Goal: Task Accomplishment & Management: Complete application form

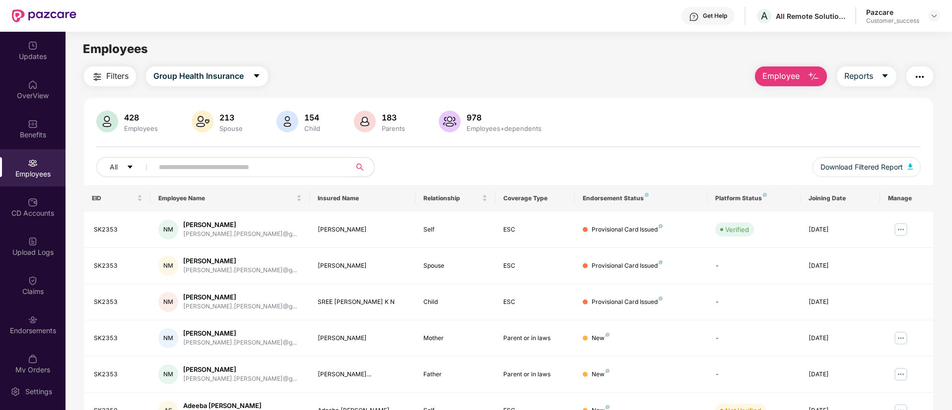
click at [799, 69] on button "Employee" at bounding box center [791, 76] width 72 height 20
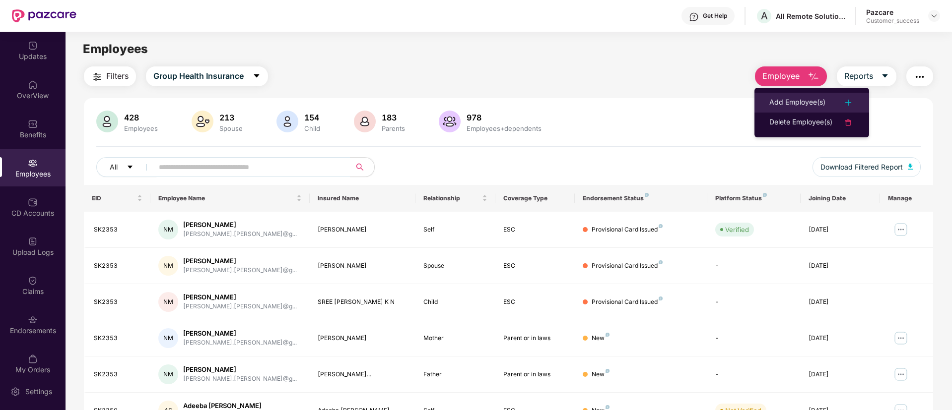
click at [769, 112] on li "Add Employee(s)" at bounding box center [811, 103] width 115 height 20
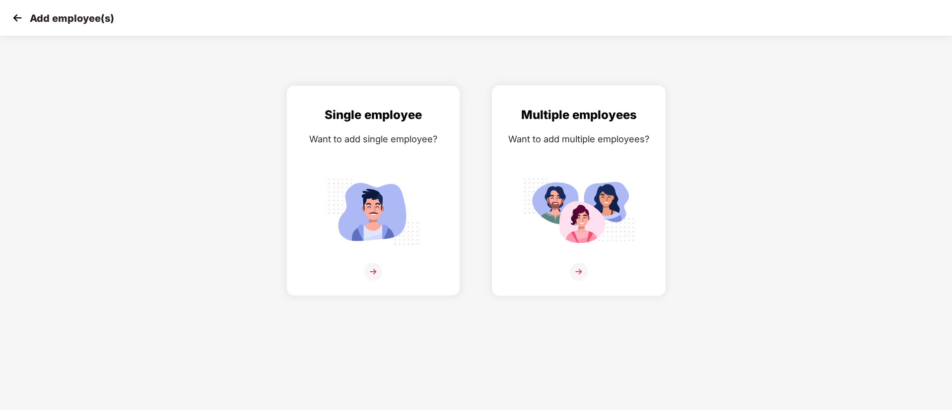
click at [545, 170] on div "Multiple employees Want to add multiple employees?" at bounding box center [578, 200] width 153 height 188
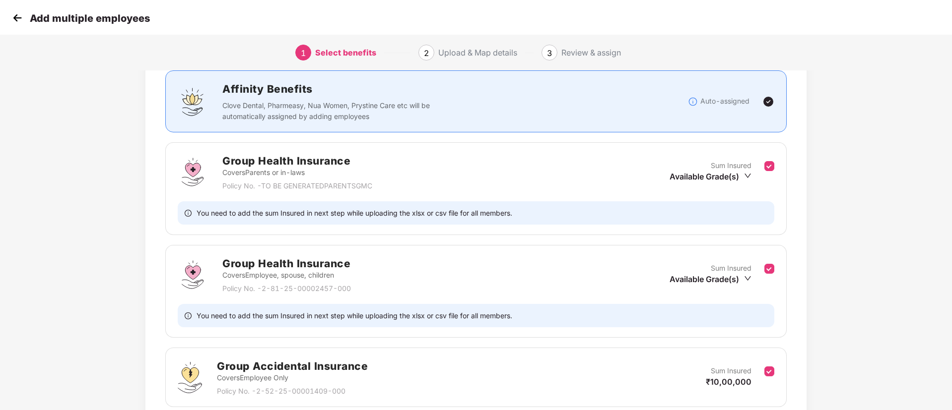
scroll to position [89, 0]
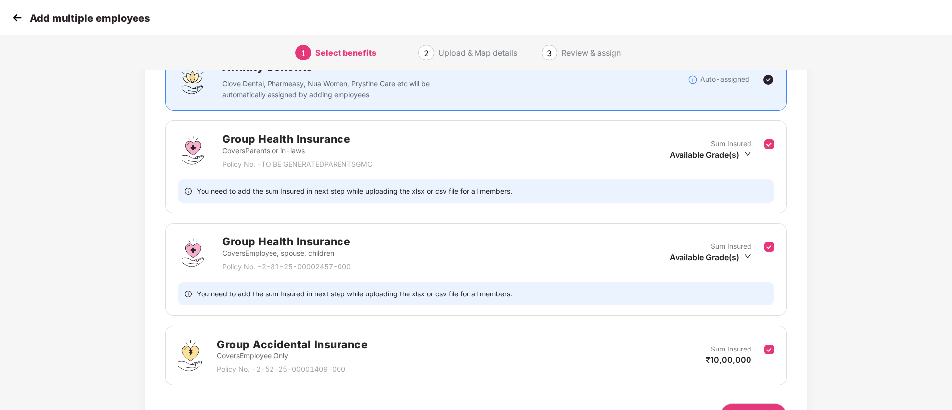
click at [774, 142] on div "Group Health Insurance Covers Parents or in-laws Policy No. - TO BE GENERATEDPA…" at bounding box center [475, 167] width 621 height 93
click at [772, 142] on div "Group Health Insurance Covers Parents or in-laws Policy No. - TO BE GENERATEDPA…" at bounding box center [475, 167] width 621 height 93
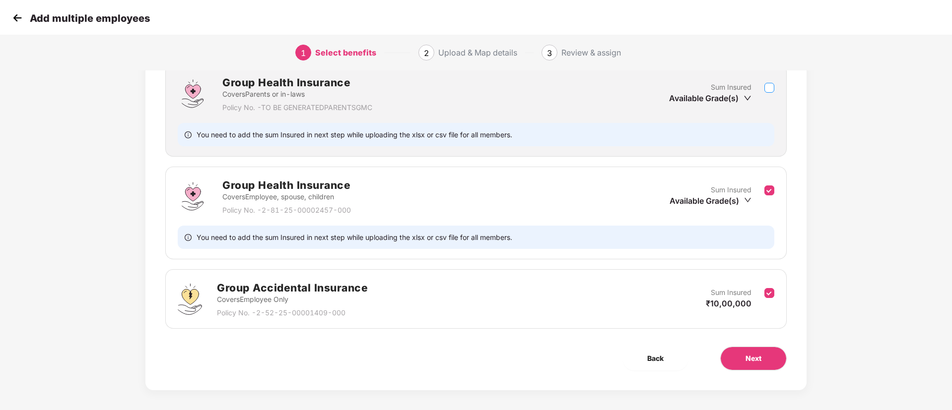
scroll to position [151, 0]
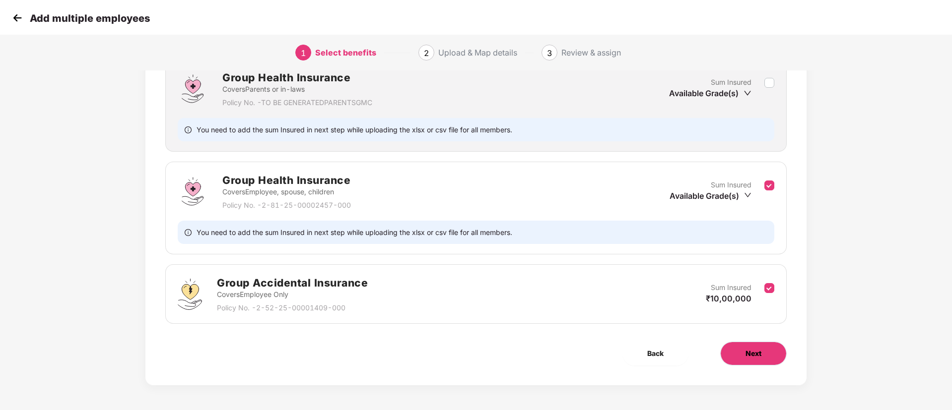
click at [760, 346] on button "Next" at bounding box center [753, 354] width 66 height 24
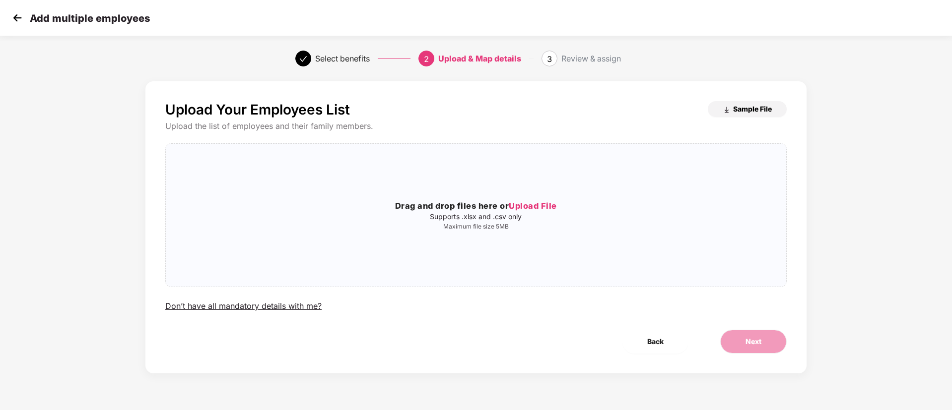
click at [759, 103] on button "Sample File" at bounding box center [747, 109] width 79 height 16
click at [546, 203] on span "Upload File" at bounding box center [533, 206] width 48 height 10
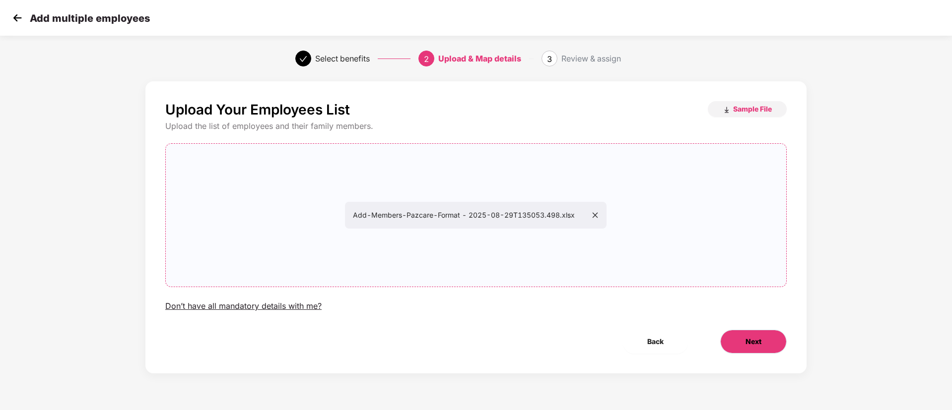
click at [743, 337] on button "Next" at bounding box center [753, 342] width 66 height 24
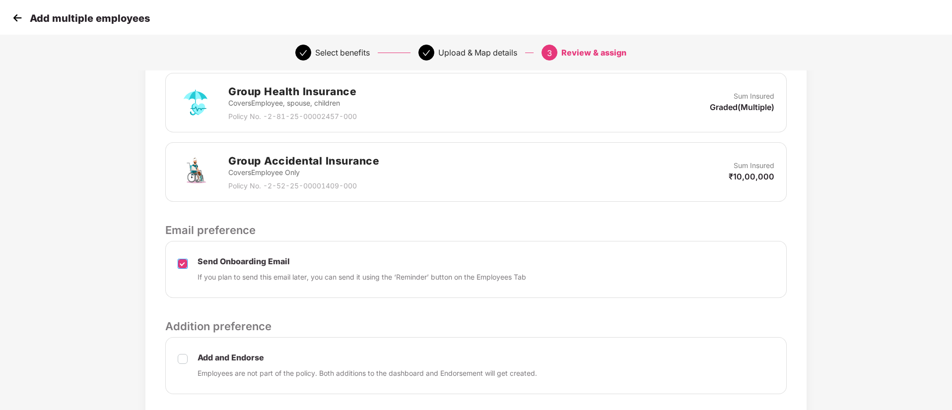
scroll to position [309, 0]
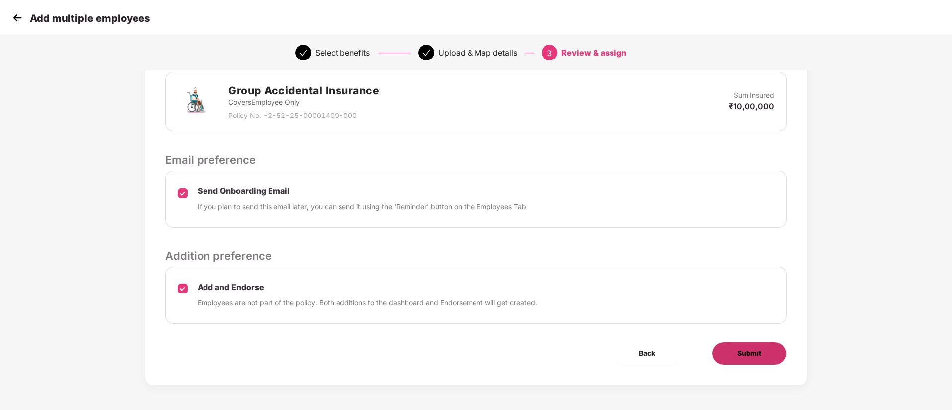
click at [734, 366] on div "Review & Assign Benefits Data Mapped Successfully Employee-data.csv Affinity Be…" at bounding box center [475, 79] width 661 height 613
click at [737, 354] on span "Submit" at bounding box center [749, 353] width 24 height 11
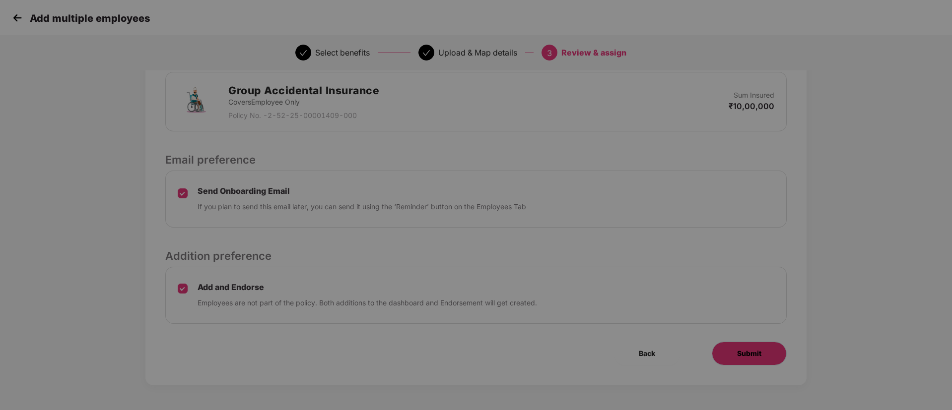
scroll to position [0, 0]
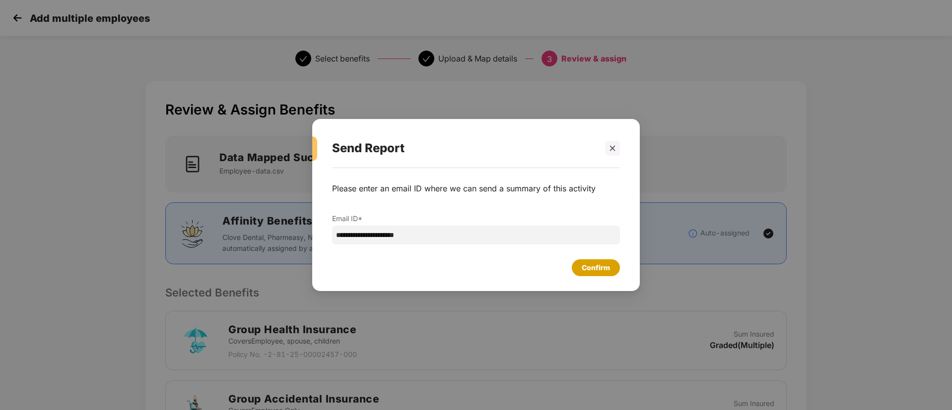
click at [593, 271] on div "Confirm" at bounding box center [595, 267] width 28 height 11
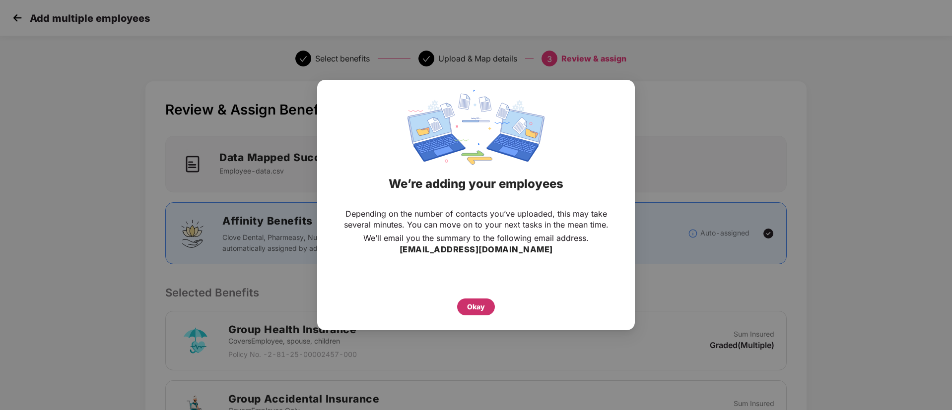
click at [471, 309] on div "Okay" at bounding box center [476, 307] width 18 height 11
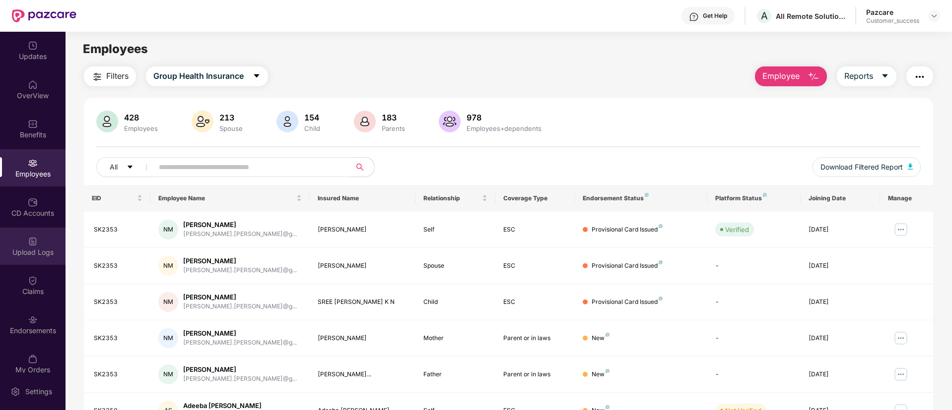
click at [42, 248] on div "Upload Logs" at bounding box center [32, 253] width 65 height 10
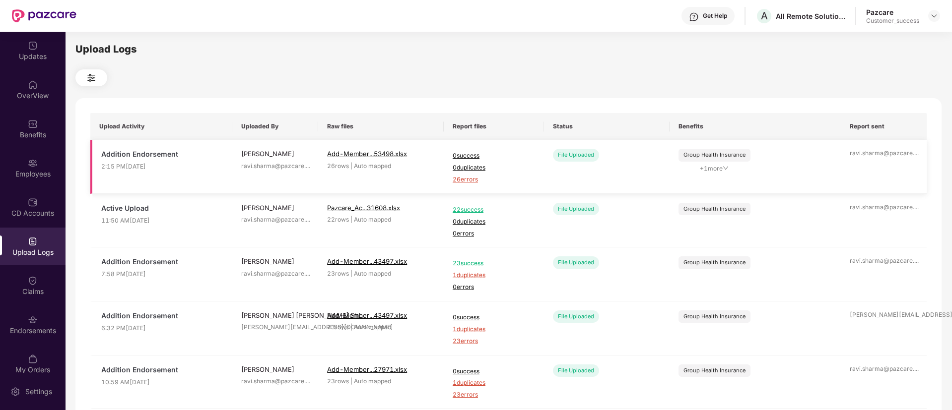
click at [462, 175] on span "26 errors" at bounding box center [493, 179] width 82 height 9
click at [45, 165] on div "Employees" at bounding box center [32, 167] width 65 height 37
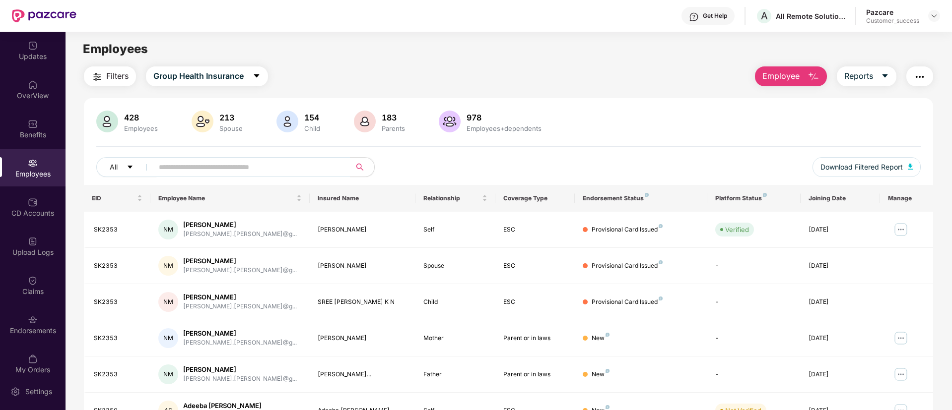
click at [773, 73] on span "Employee" at bounding box center [780, 76] width 37 height 12
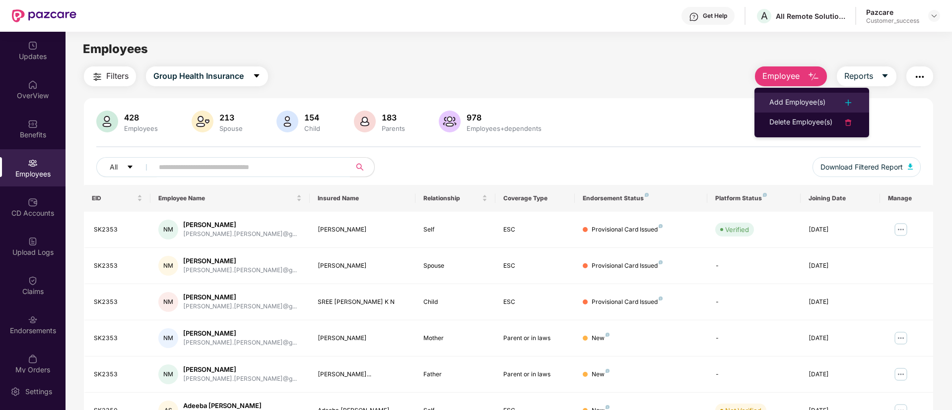
click at [782, 97] on div "Add Employee(s)" at bounding box center [797, 103] width 56 height 12
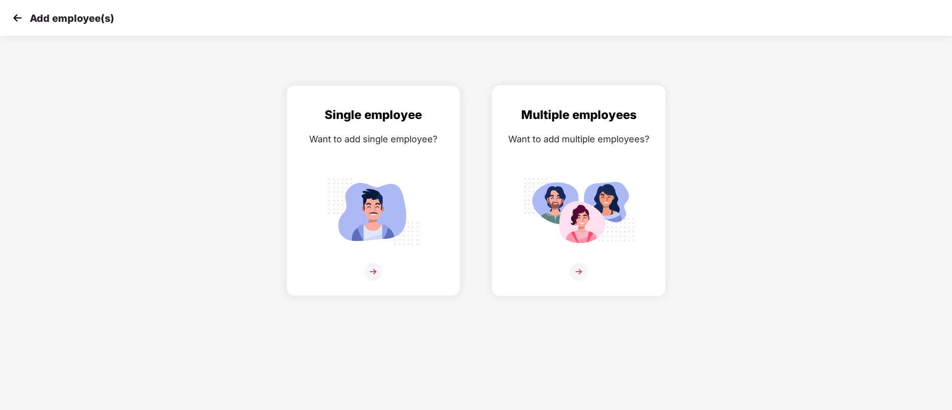
click at [624, 148] on div "Multiple employees Want to add multiple employees?" at bounding box center [578, 200] width 153 height 188
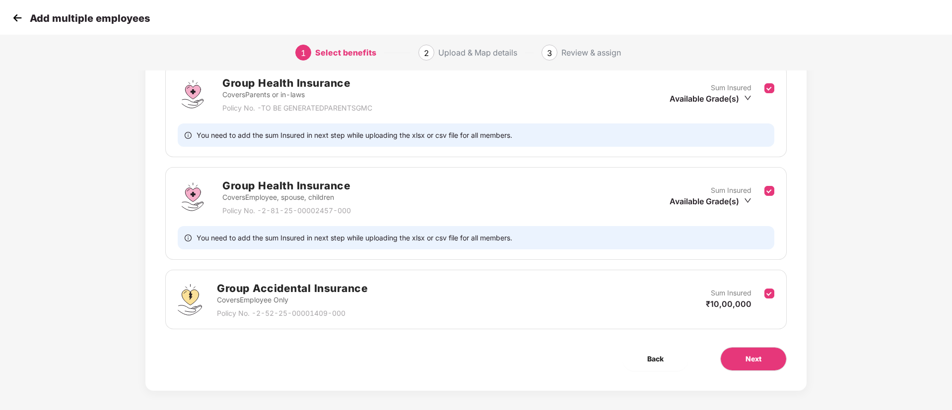
scroll to position [151, 0]
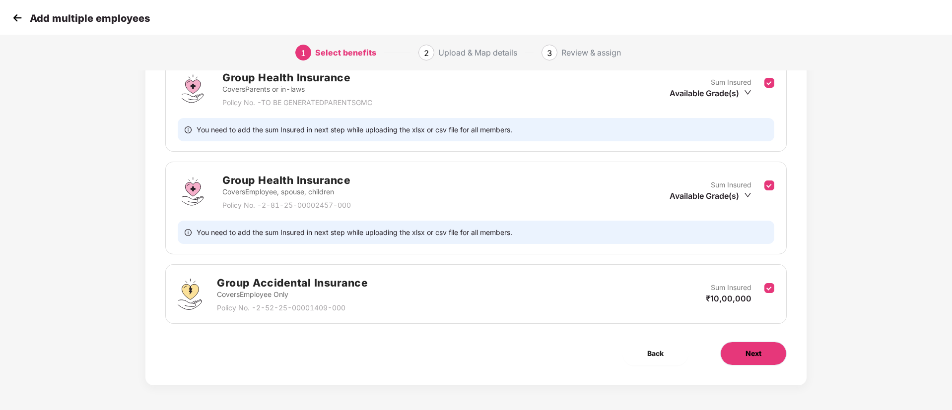
click at [771, 357] on button "Next" at bounding box center [753, 354] width 66 height 24
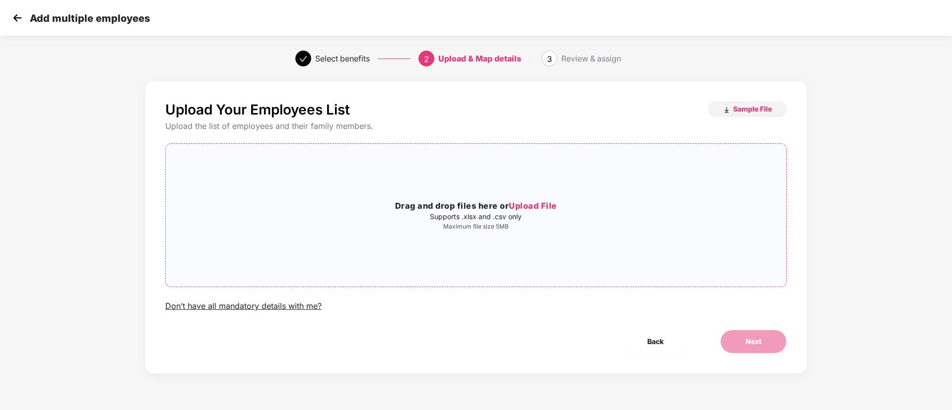
click at [537, 198] on div "Drag and drop files here or Upload File Supports .xlsx and .csv only Maximum fi…" at bounding box center [476, 215] width 620 height 127
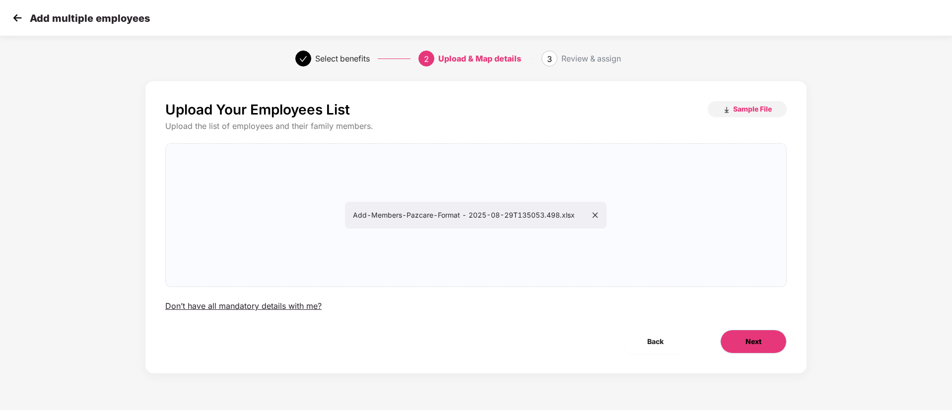
click at [764, 343] on button "Next" at bounding box center [753, 342] width 66 height 24
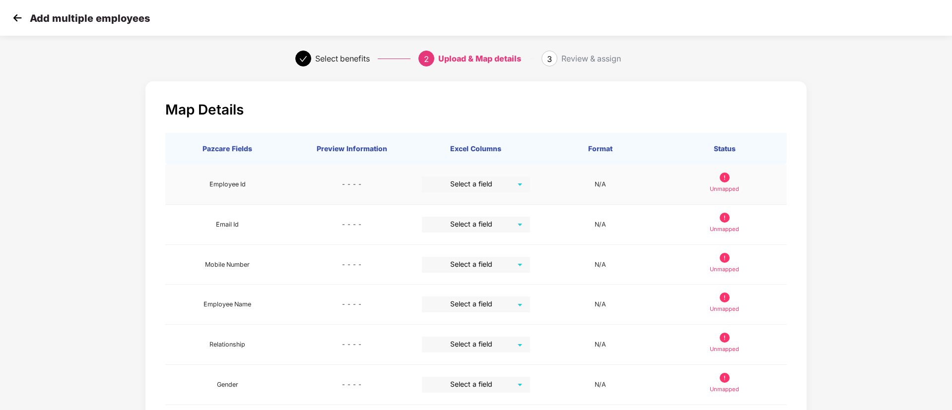
click at [477, 180] on input "search" at bounding box center [472, 184] width 90 height 15
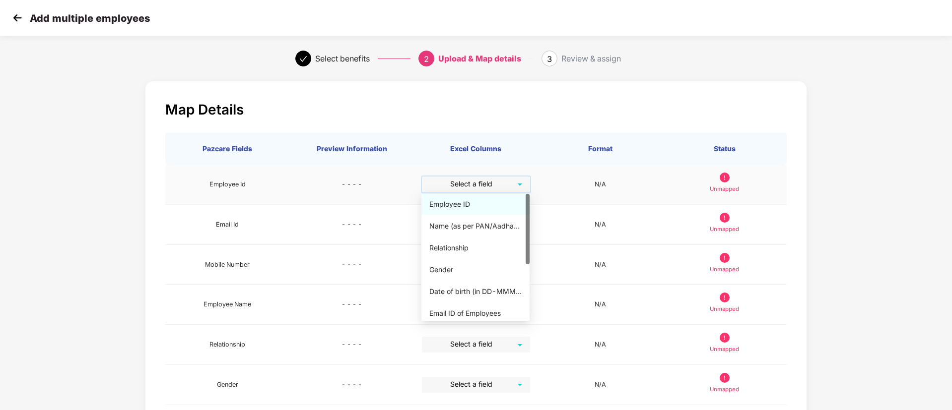
click at [459, 206] on div "Employee ID" at bounding box center [475, 204] width 92 height 11
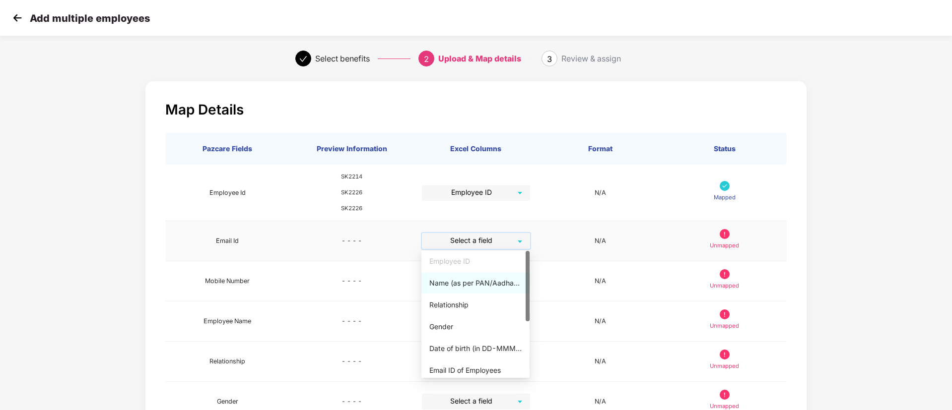
click at [476, 237] on input "search" at bounding box center [472, 240] width 90 height 15
click at [468, 282] on div "Name (as per PAN/Aadhar Card)" at bounding box center [475, 283] width 92 height 11
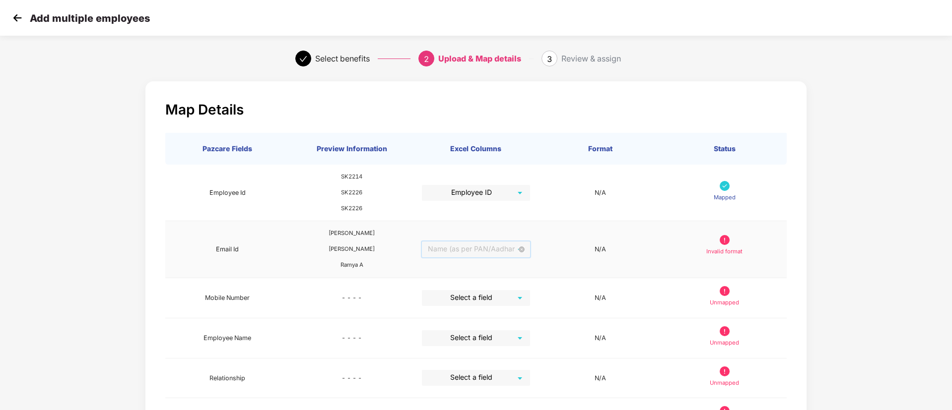
click at [486, 245] on span "Name (as per PAN/Aadhar Card)" at bounding box center [475, 250] width 97 height 16
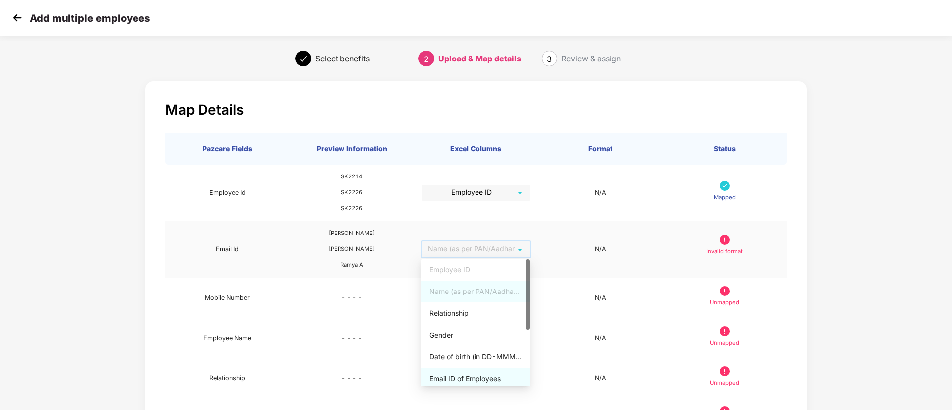
click at [500, 382] on div "Email ID of Employees" at bounding box center [475, 379] width 92 height 11
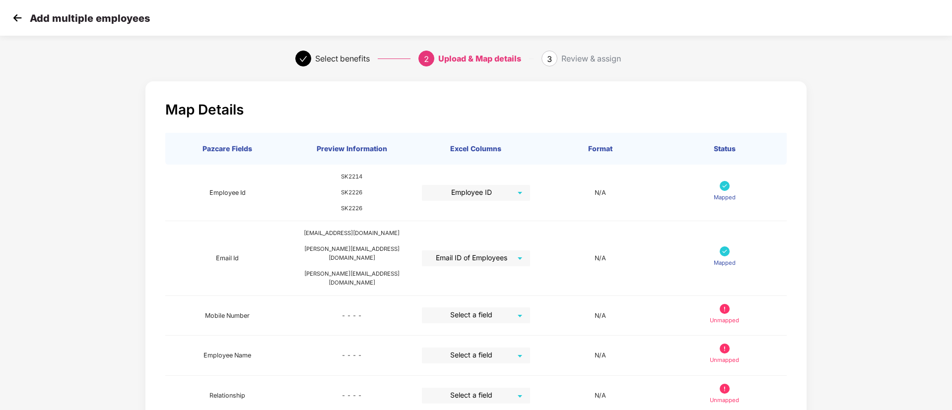
click at [938, 181] on div "Map Details Pazcare Fields Preview Information Excel Columns Format Status Empl…" at bounding box center [476, 389] width 952 height 627
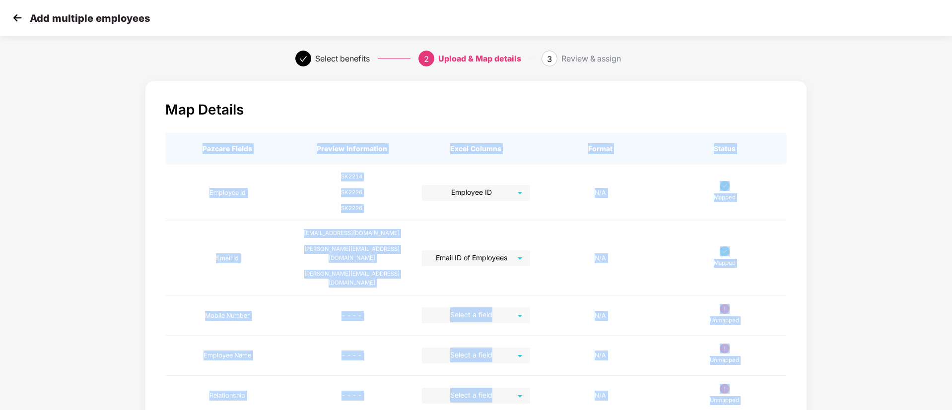
click at [938, 181] on div "Map Details Pazcare Fields Preview Information Excel Columns Format Status Empl…" at bounding box center [476, 389] width 952 height 627
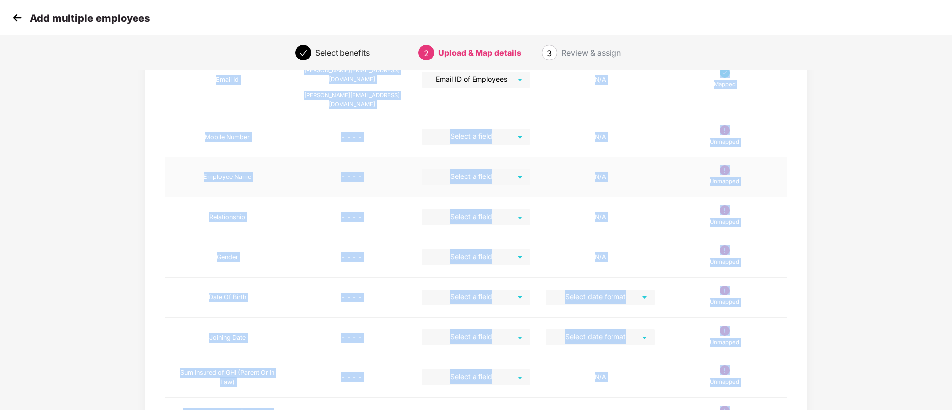
scroll to position [149, 0]
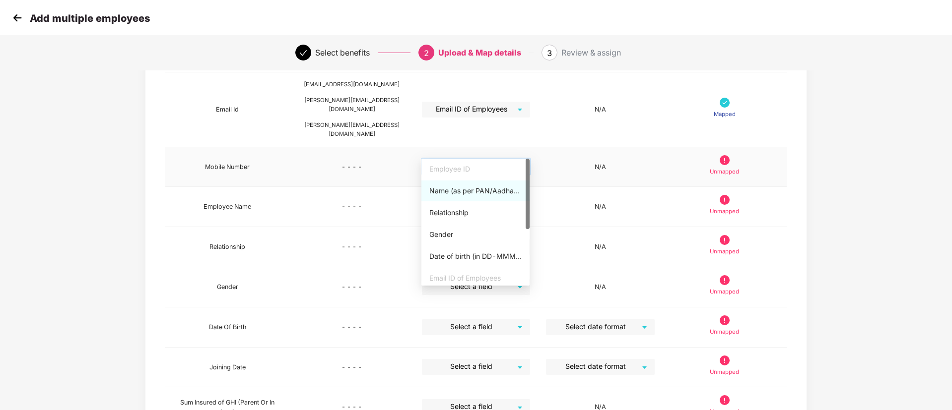
click at [477, 159] on input "search" at bounding box center [472, 166] width 90 height 15
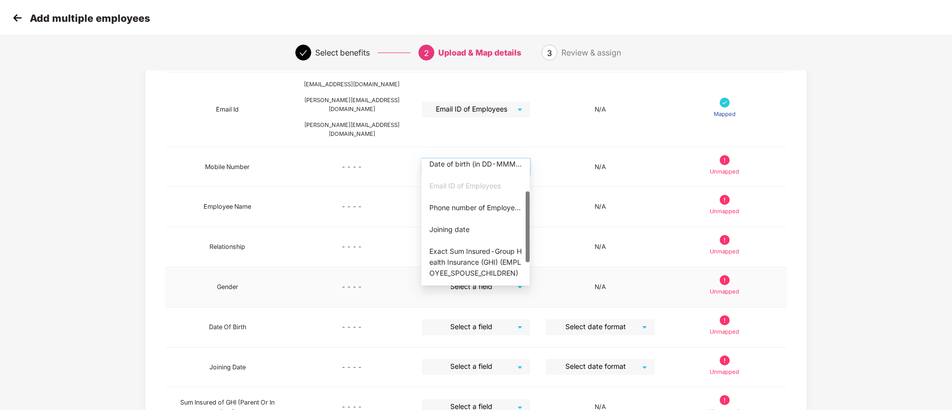
drag, startPoint x: 526, startPoint y: 216, endPoint x: 530, endPoint y: 268, distance: 52.2
click at [530, 261] on body "Add multiple employees Select benefits 2 Upload & Map details 3 Review & assign…" at bounding box center [476, 56] width 952 height 410
click at [490, 207] on div "Phone number of Employees" at bounding box center [475, 205] width 92 height 11
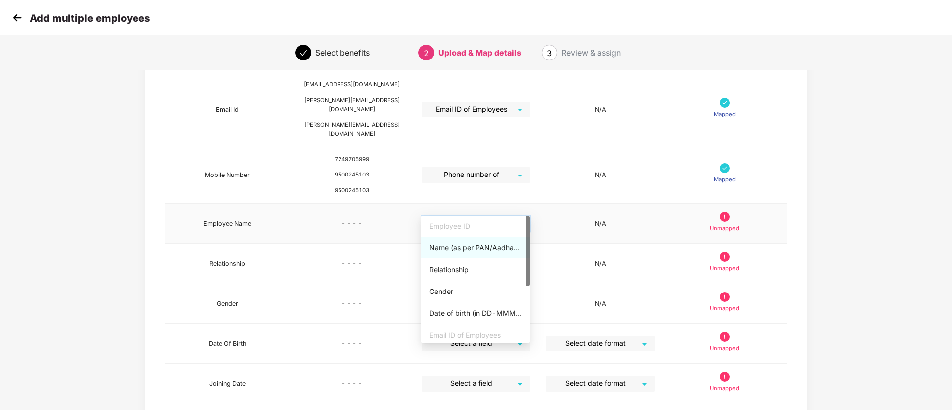
click at [494, 216] on input "search" at bounding box center [472, 223] width 90 height 15
click at [476, 252] on div "Name (as per PAN/Aadhar Card)" at bounding box center [475, 248] width 92 height 11
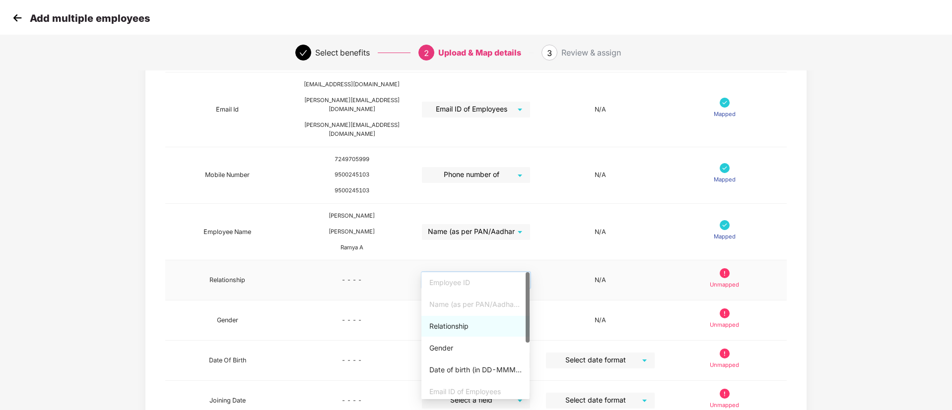
click at [486, 272] on input "search" at bounding box center [472, 279] width 90 height 15
click at [468, 327] on div "Relationship" at bounding box center [475, 326] width 92 height 11
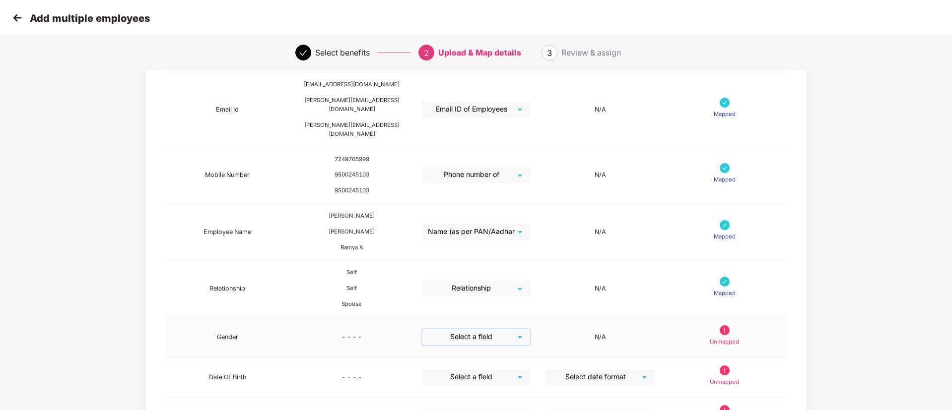
click at [481, 329] on input "search" at bounding box center [472, 336] width 90 height 15
click at [465, 403] on div "Gender" at bounding box center [475, 405] width 92 height 11
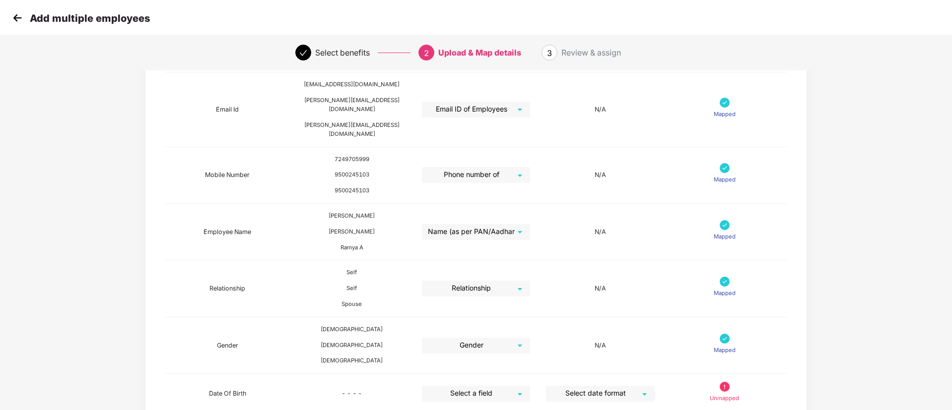
click at [950, 200] on div "Map Details Pazcare Fields Preview Information Excel Columns Format Status Empl…" at bounding box center [476, 275] width 952 height 694
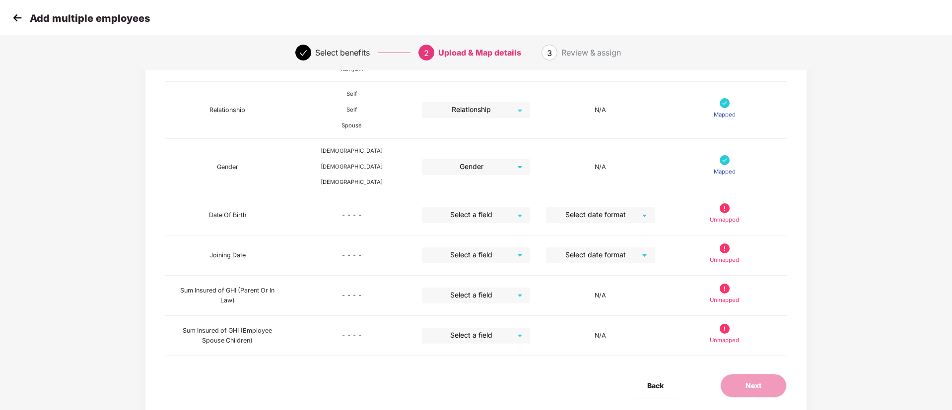
scroll to position [342, 0]
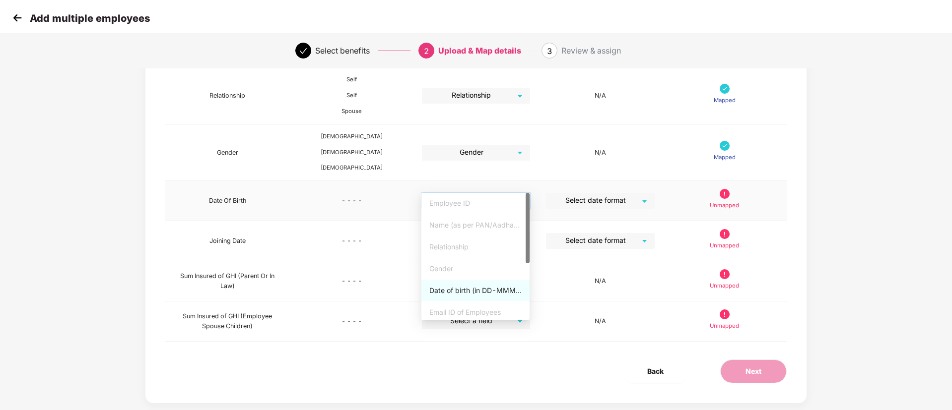
click at [495, 193] on input "search" at bounding box center [472, 200] width 90 height 15
click at [475, 284] on div "Date of birth (in DD-MMM-YYYY format) as per PAN/Aadhar Card" at bounding box center [475, 290] width 108 height 21
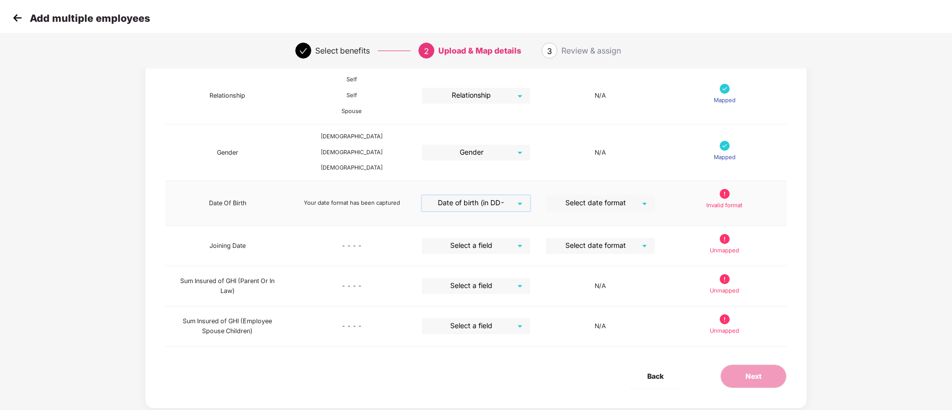
click at [640, 195] on input "search" at bounding box center [596, 202] width 90 height 15
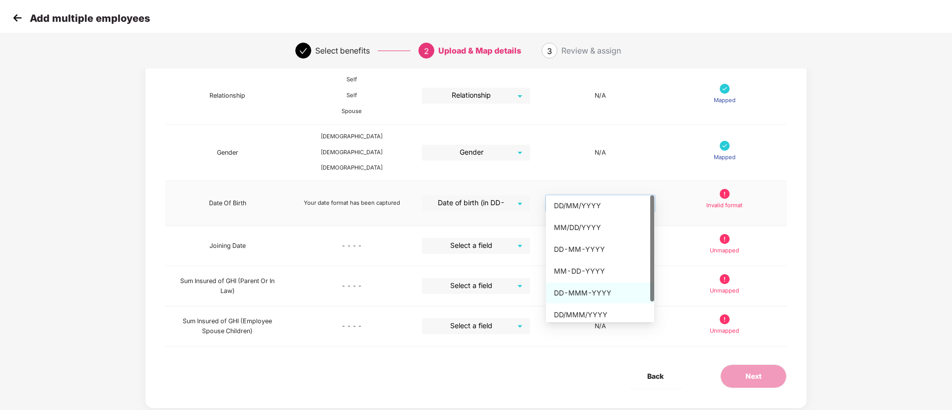
click at [598, 291] on div "DD-MMM-YYYY" at bounding box center [600, 293] width 92 height 11
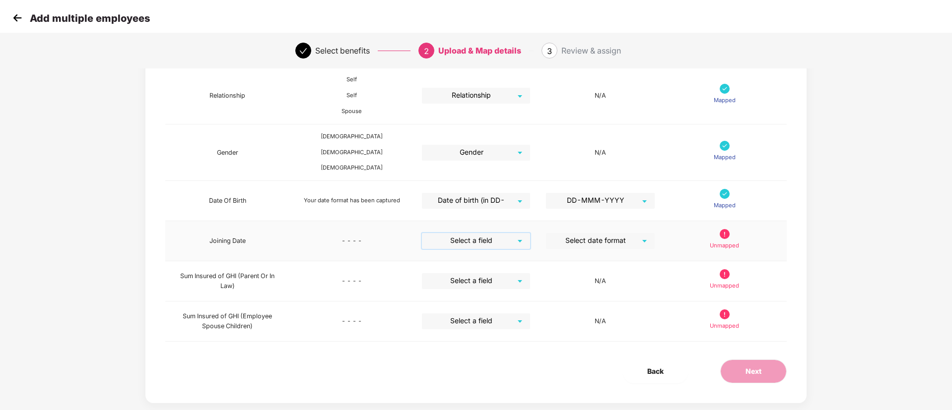
click at [459, 233] on input "search" at bounding box center [472, 240] width 90 height 15
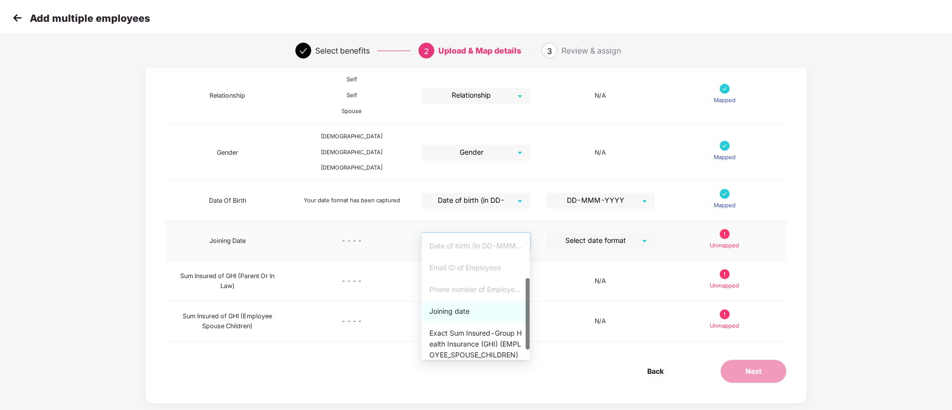
scroll to position [97, 0]
drag, startPoint x: 526, startPoint y: 294, endPoint x: 525, endPoint y: 372, distance: 77.9
click at [456, 299] on div "Joining date" at bounding box center [475, 295] width 92 height 11
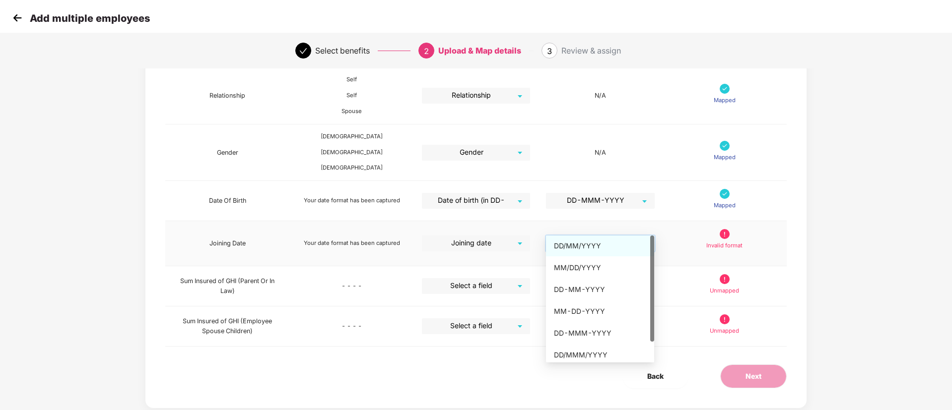
click at [623, 236] on input "search" at bounding box center [596, 243] width 90 height 15
click at [595, 331] on div "DD-MMM-YYYY" at bounding box center [600, 333] width 92 height 11
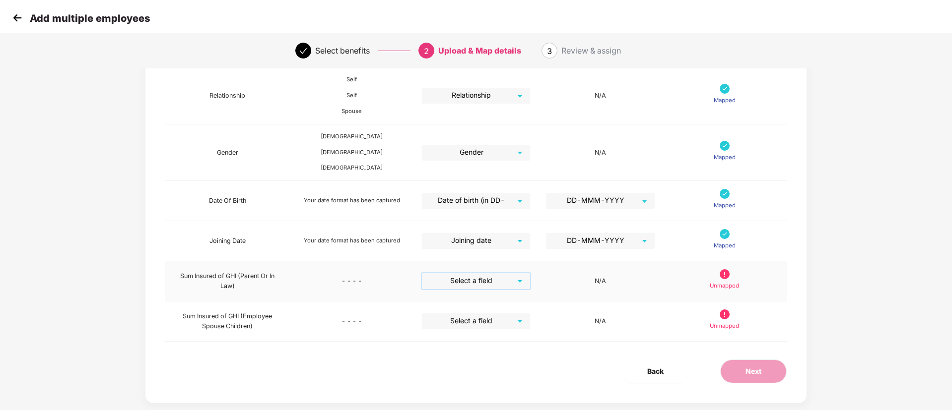
click at [474, 273] on input "search" at bounding box center [472, 280] width 90 height 15
click at [526, 365] on div at bounding box center [527, 336] width 4 height 127
click at [527, 390] on div at bounding box center [527, 336] width 4 height 127
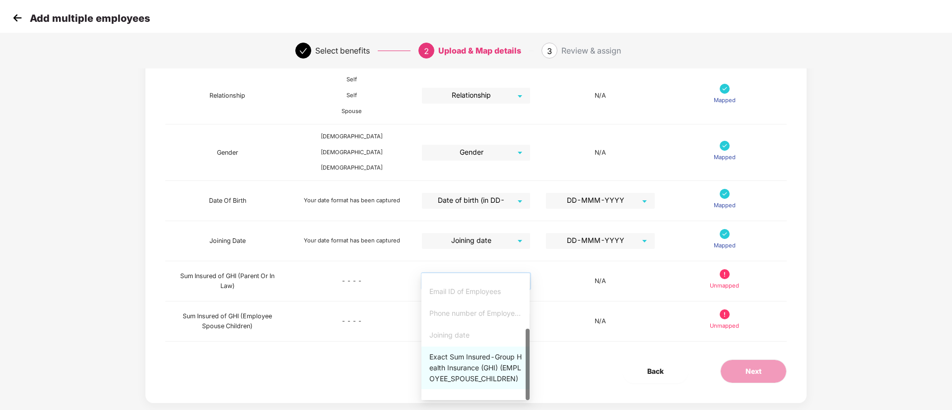
drag, startPoint x: 526, startPoint y: 334, endPoint x: 532, endPoint y: 401, distance: 67.2
click at [489, 369] on div "Exact Sum Insured-Group Health Insurance (GHI) (EMPLOYEE_SPOUSE_CHILDREN)" at bounding box center [475, 368] width 92 height 33
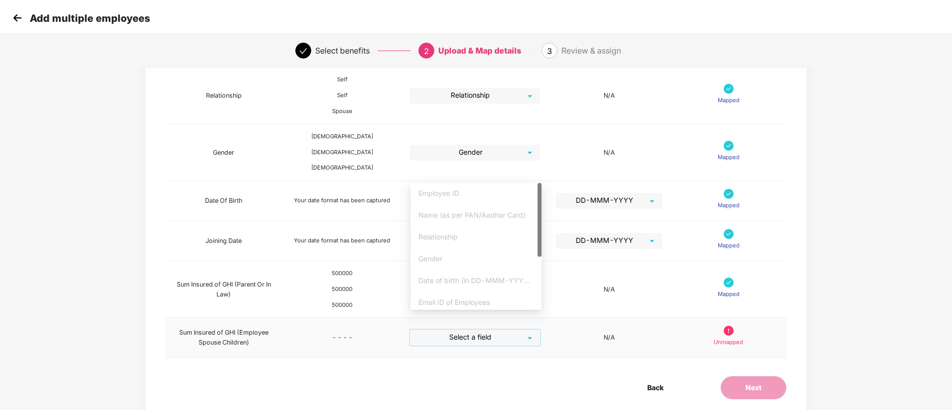
click at [487, 330] on input "search" at bounding box center [471, 337] width 112 height 15
drag, startPoint x: 540, startPoint y: 248, endPoint x: 528, endPoint y: 353, distance: 105.9
click at [494, 288] on div "Exact Sum Insured-Group Health Insurance (GHI) (EMPLOYEE_SPOUSE_CHILDREN)" at bounding box center [475, 288] width 115 height 33
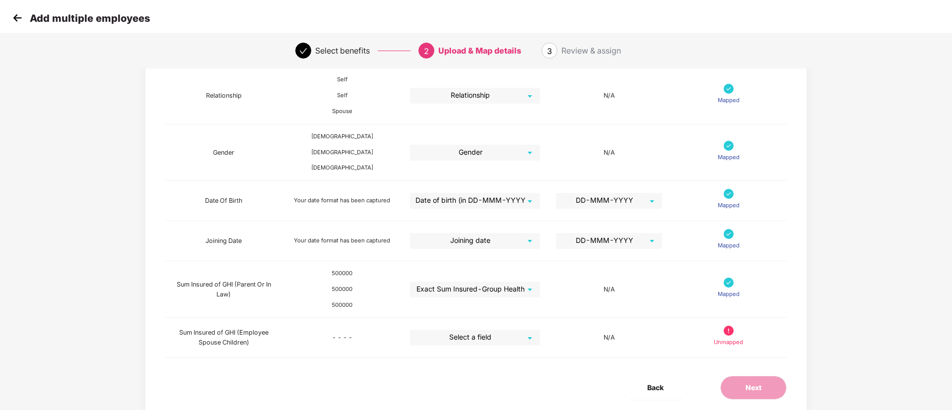
click at [584, 376] on div "Back Next" at bounding box center [475, 388] width 653 height 24
click at [14, 16] on img at bounding box center [17, 17] width 15 height 15
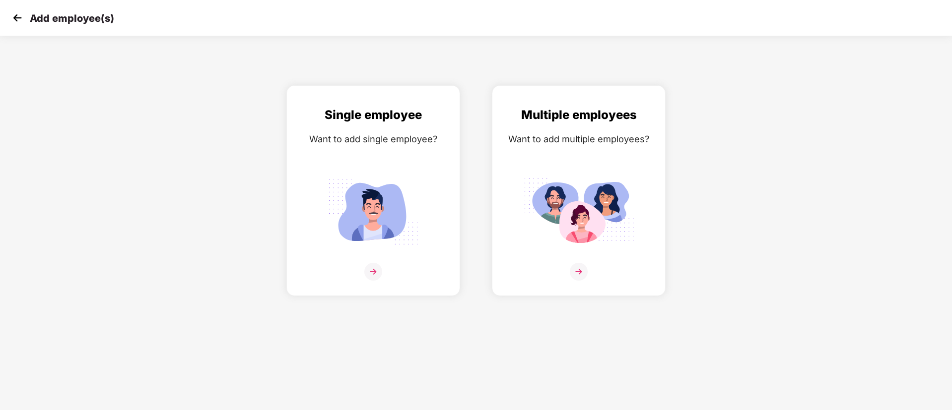
click at [15, 14] on img at bounding box center [17, 17] width 15 height 15
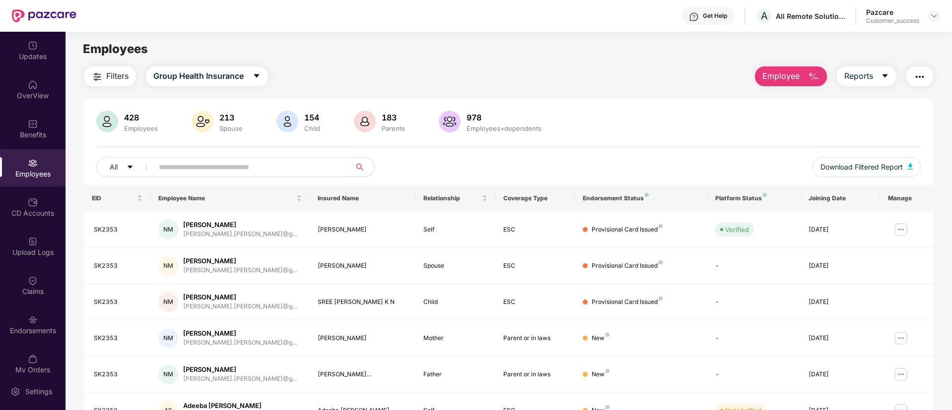
click at [789, 72] on span "Employee" at bounding box center [780, 76] width 37 height 12
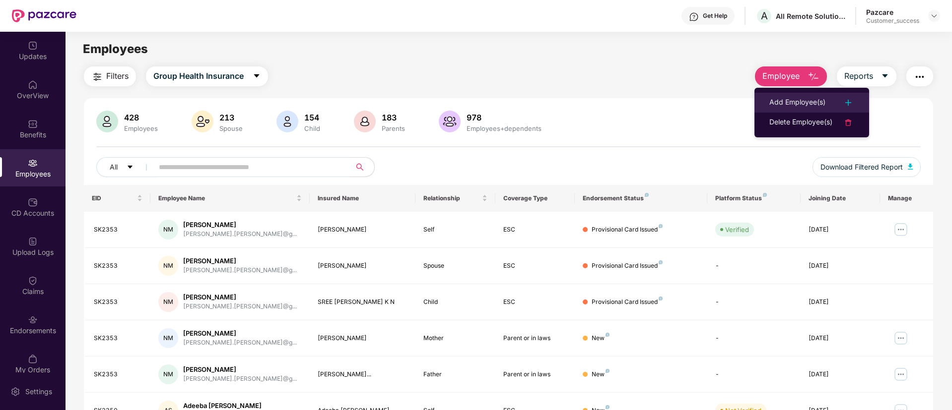
click at [804, 100] on div "Add Employee(s)" at bounding box center [797, 103] width 56 height 12
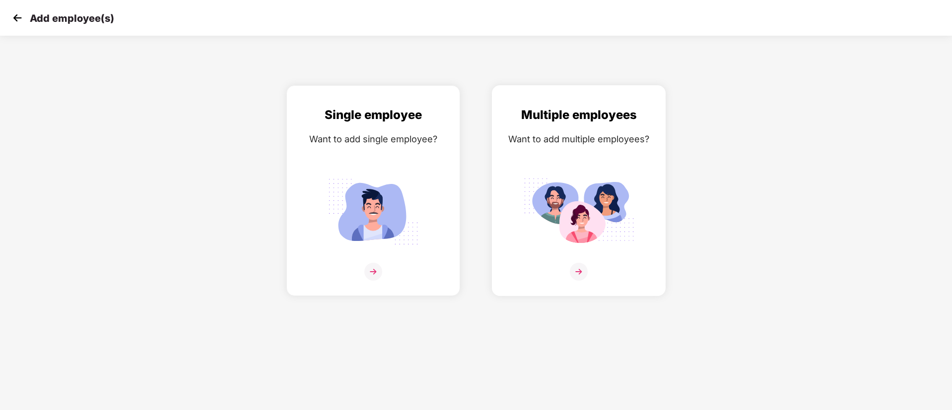
click at [602, 134] on div "Want to add multiple employees?" at bounding box center [578, 139] width 153 height 14
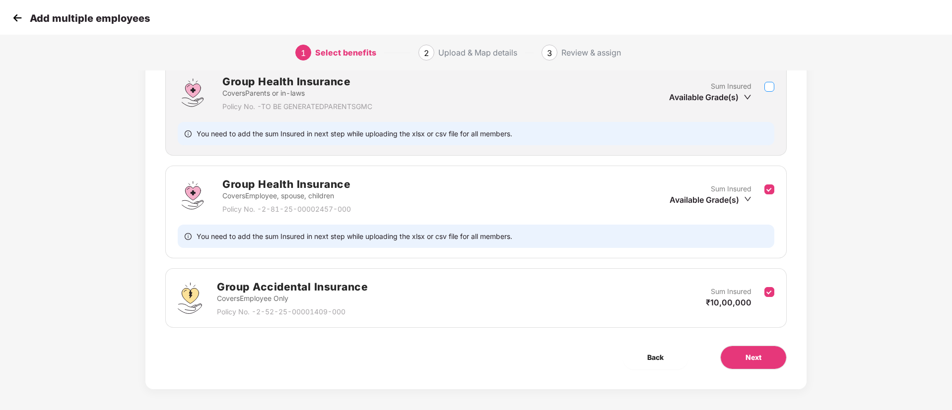
scroll to position [151, 0]
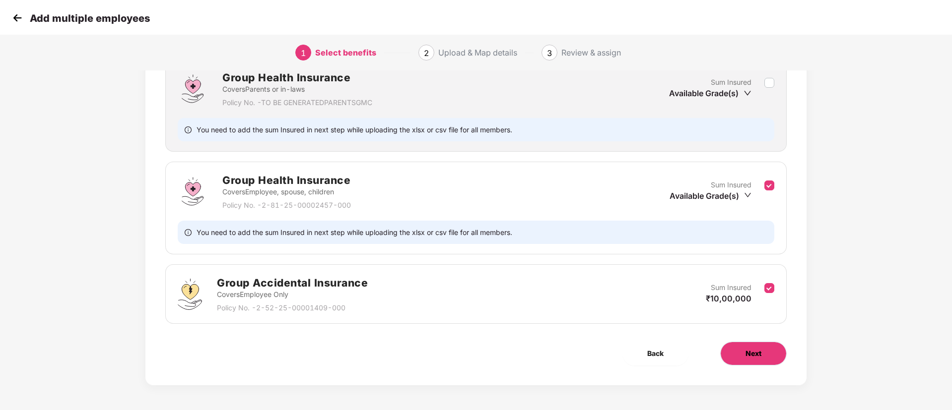
click at [753, 362] on button "Next" at bounding box center [753, 354] width 66 height 24
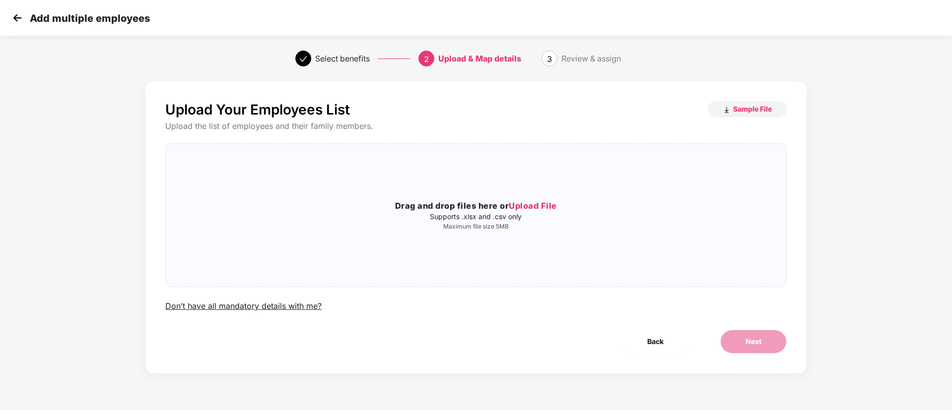
scroll to position [0, 0]
click at [531, 198] on div "Drag and drop files here or Upload File Supports .xlsx and .csv only Maximum fi…" at bounding box center [476, 215] width 620 height 127
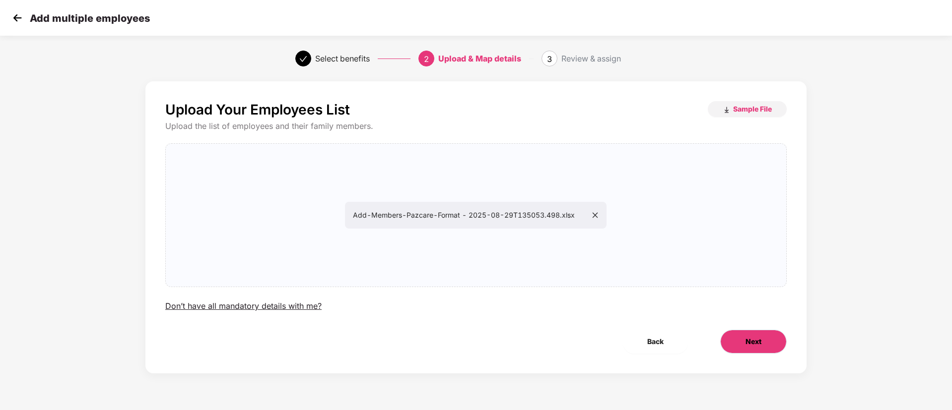
click at [770, 344] on button "Next" at bounding box center [753, 342] width 66 height 24
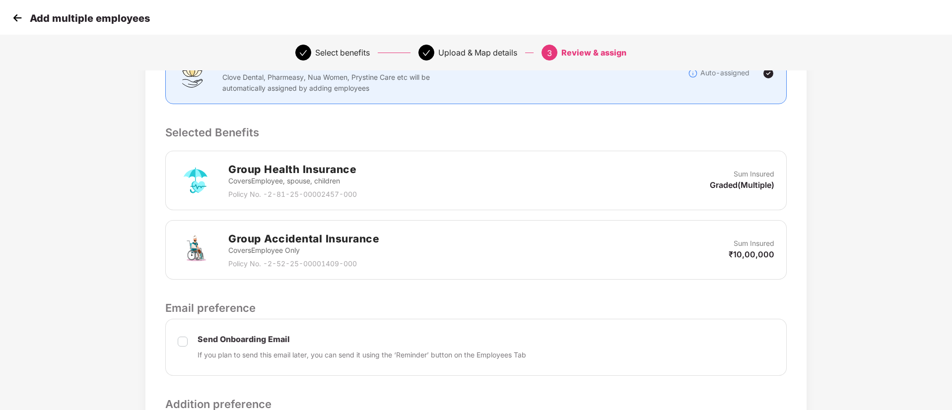
scroll to position [309, 0]
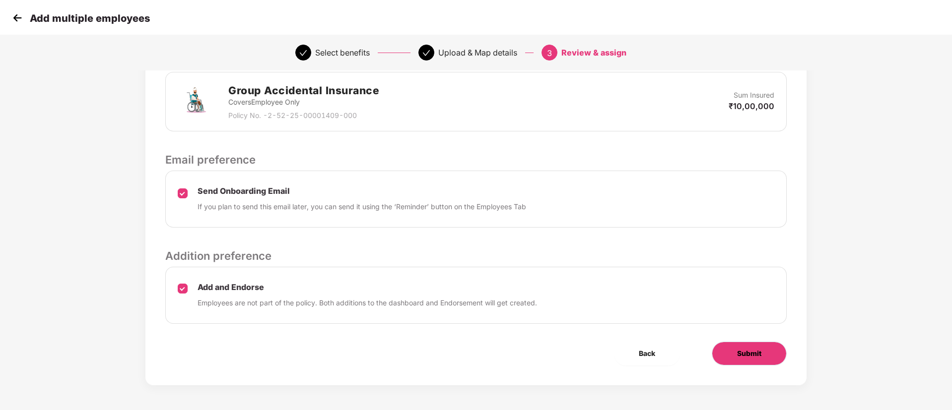
click at [747, 346] on button "Submit" at bounding box center [748, 354] width 75 height 24
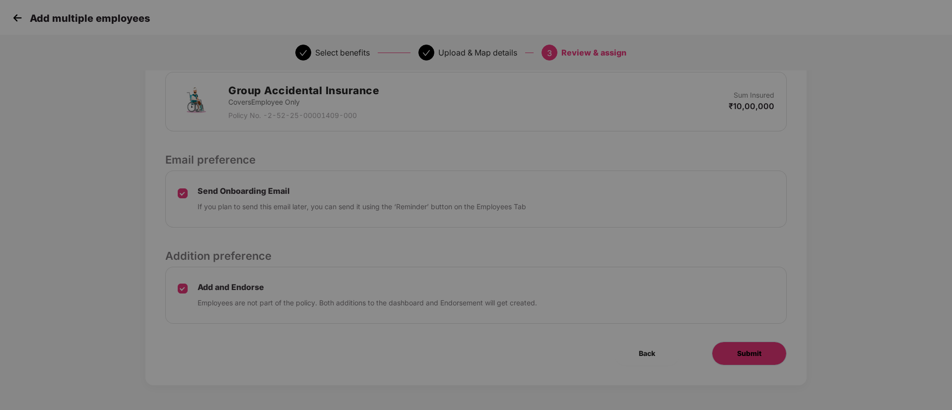
scroll to position [0, 0]
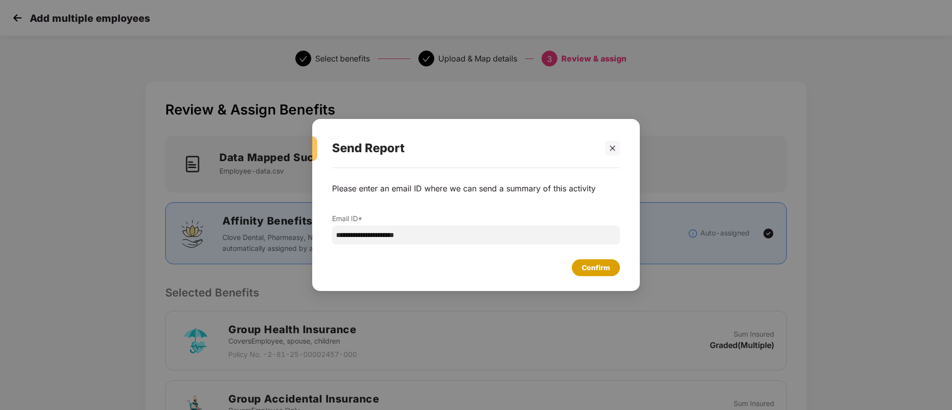
click at [591, 266] on div "Confirm" at bounding box center [595, 267] width 28 height 11
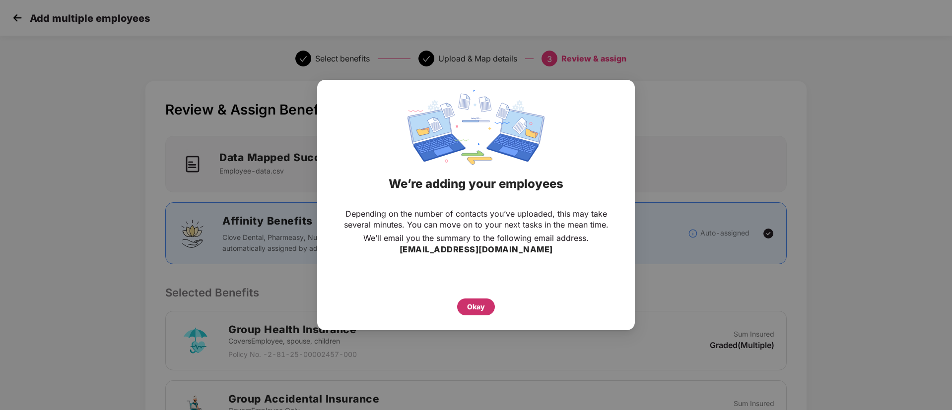
click at [474, 305] on div "Okay" at bounding box center [476, 307] width 18 height 11
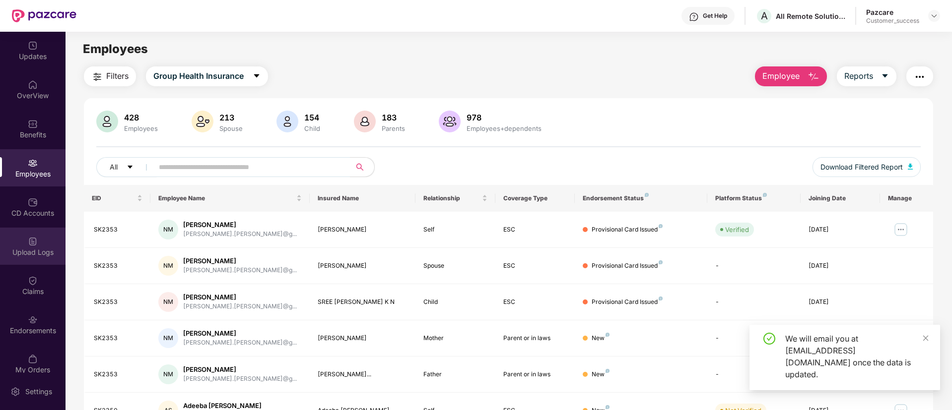
click at [20, 243] on div "Upload Logs" at bounding box center [32, 246] width 65 height 37
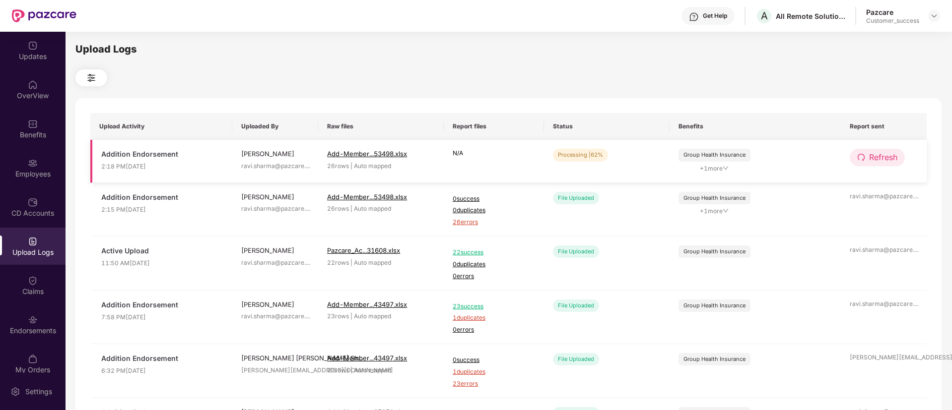
click at [860, 160] on icon "redo" at bounding box center [861, 157] width 8 height 8
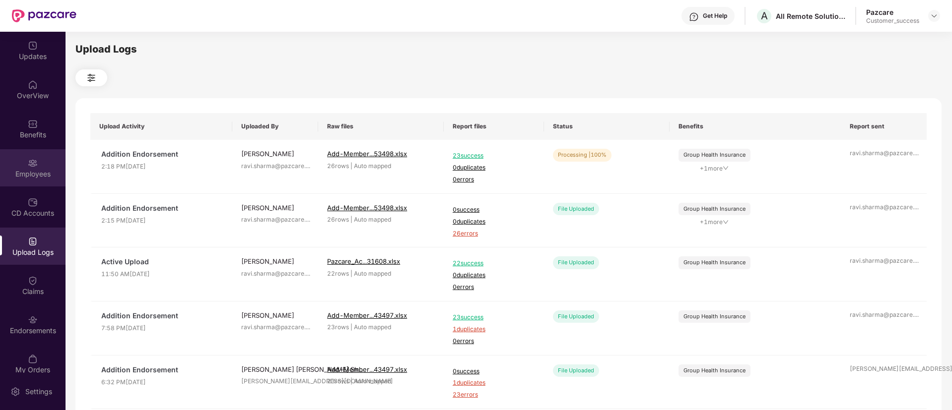
click at [13, 178] on div "Employees" at bounding box center [32, 174] width 65 height 10
